Goal: Task Accomplishment & Management: Manage account settings

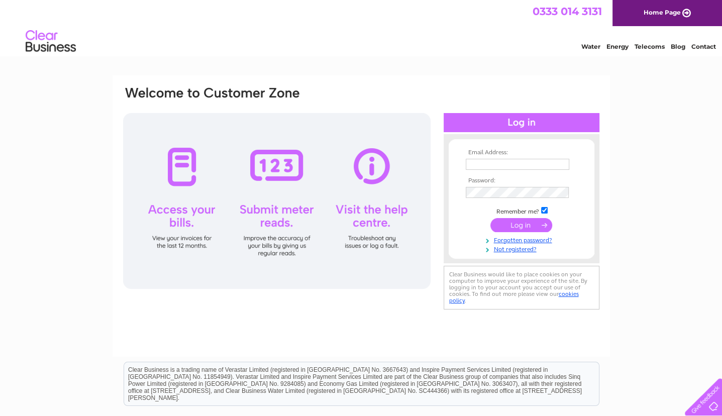
type input "[EMAIL_ADDRESS][DOMAIN_NAME][PERSON_NAME]"
click at [515, 223] on input "submit" at bounding box center [521, 225] width 62 height 14
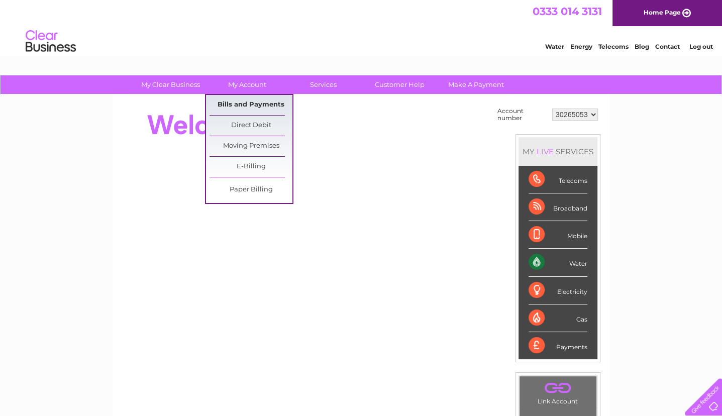
click at [259, 106] on link "Bills and Payments" at bounding box center [250, 105] width 83 height 20
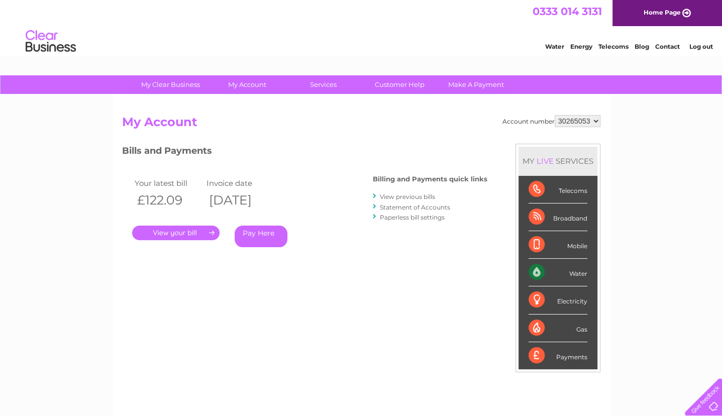
click at [176, 229] on link "." at bounding box center [175, 233] width 87 height 15
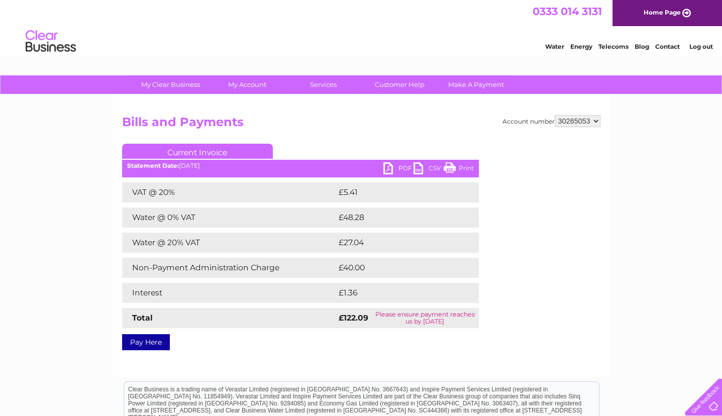
click at [388, 170] on link "PDF" at bounding box center [398, 169] width 30 height 15
